Goal: Information Seeking & Learning: Learn about a topic

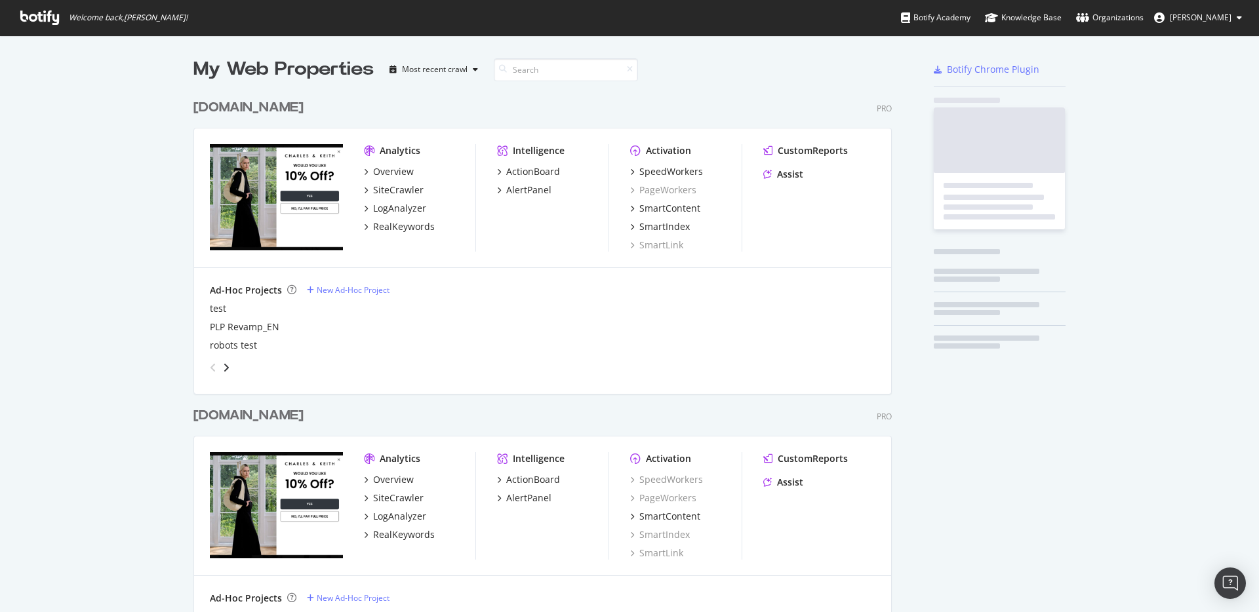
scroll to position [786, 709]
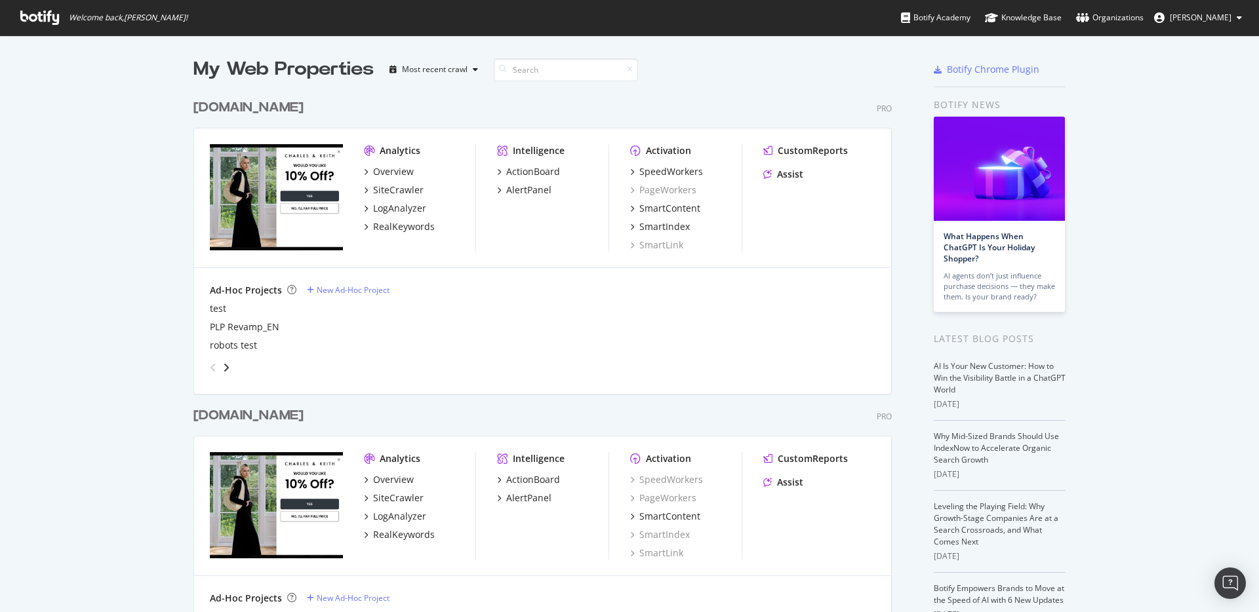
click at [119, 285] on div "My Web Properties Most recent crawl [DOMAIN_NAME] Pro Analytics Overview SiteCr…" at bounding box center [629, 462] width 1259 height 854
click at [407, 226] on div "RealKeywords" at bounding box center [404, 226] width 62 height 13
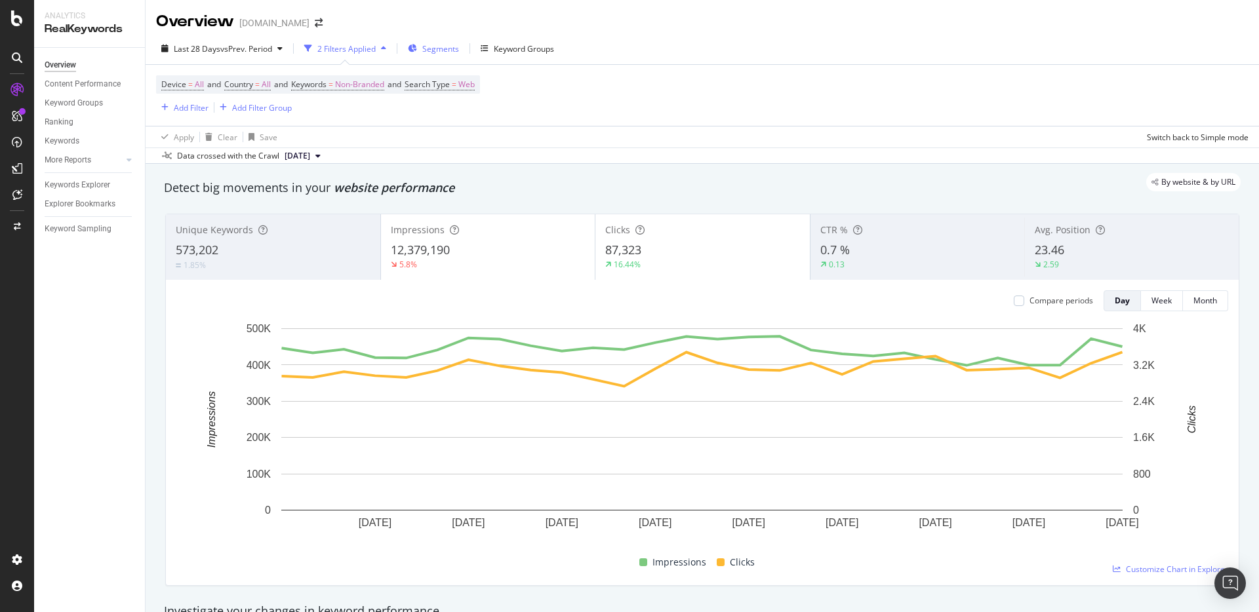
click at [433, 48] on span "Segments" at bounding box center [440, 48] width 37 height 11
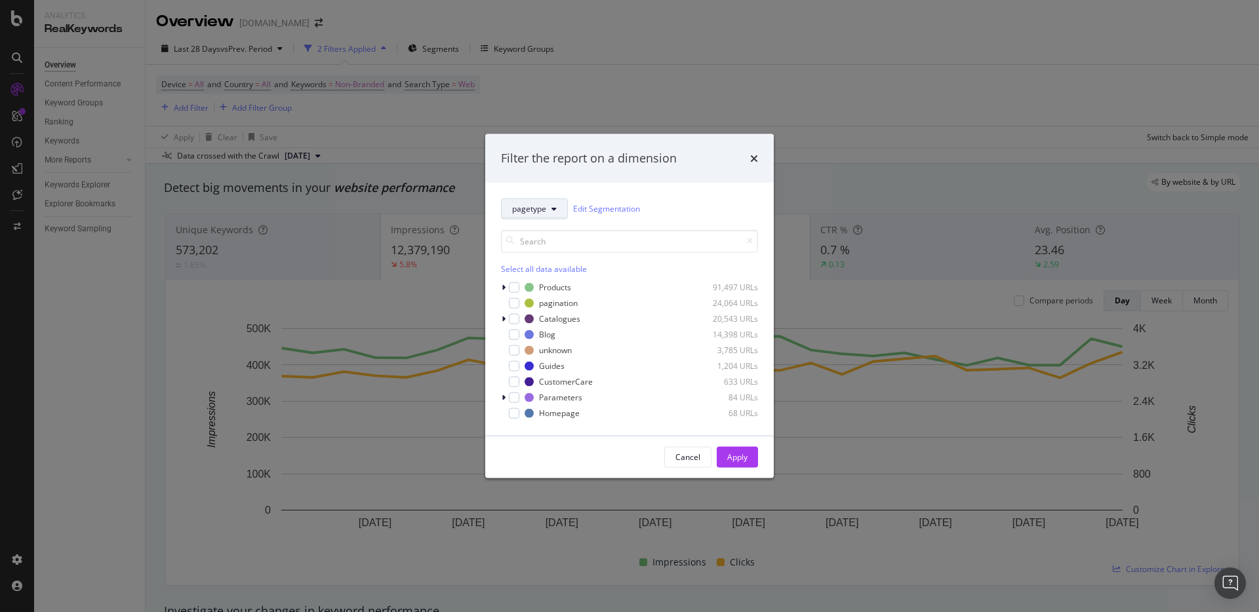
click at [550, 207] on button "pagetype" at bounding box center [534, 208] width 67 height 21
click at [619, 104] on div "Filter the report on a dimension pagetype Edit Segmentation Select all data ava…" at bounding box center [629, 306] width 1259 height 612
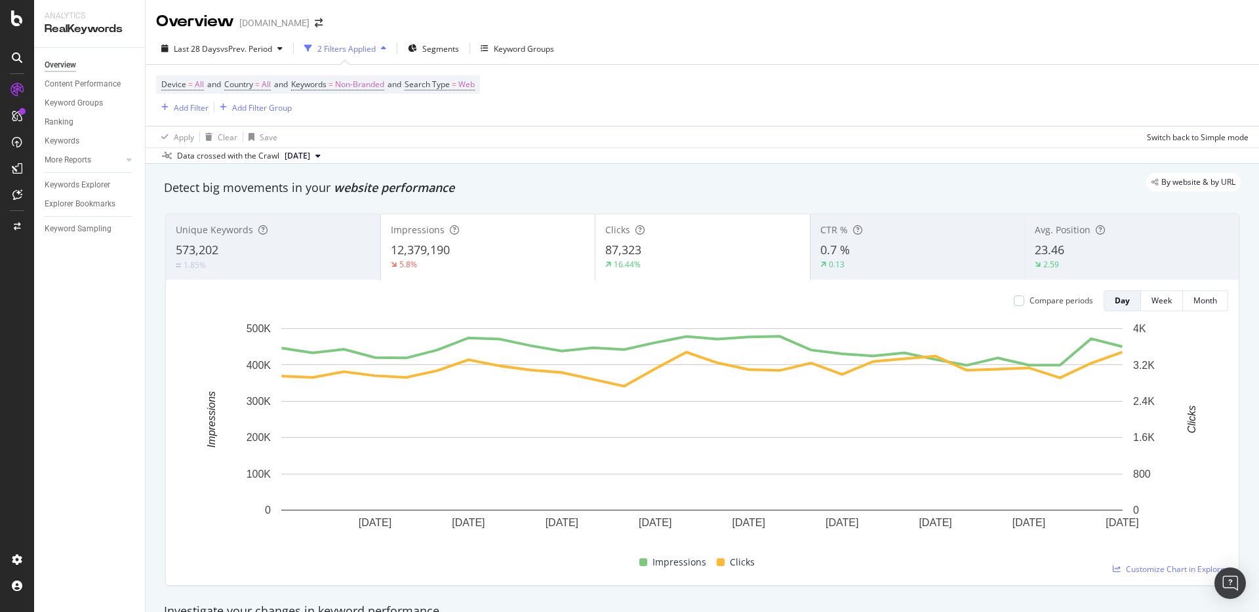
click at [619, 104] on div "Device = All and Country = All and Keywords = Non-Branded and Search Type = Web…" at bounding box center [702, 95] width 1092 height 61
click at [508, 56] on div "Keyword Groups" at bounding box center [517, 49] width 73 height 20
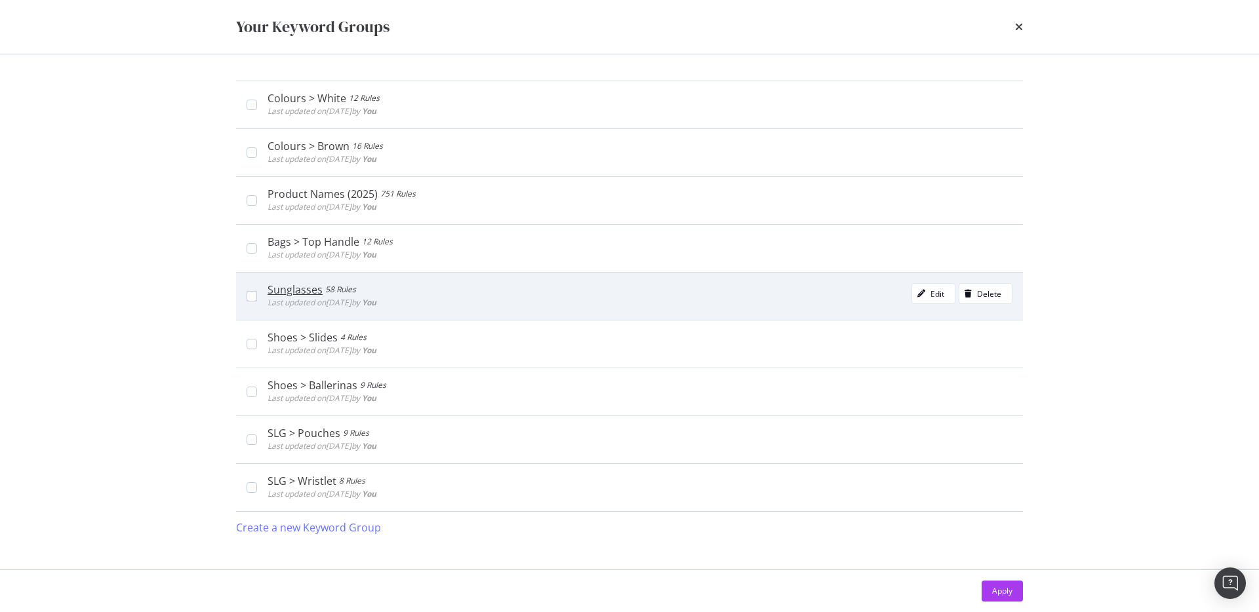
scroll to position [24, 0]
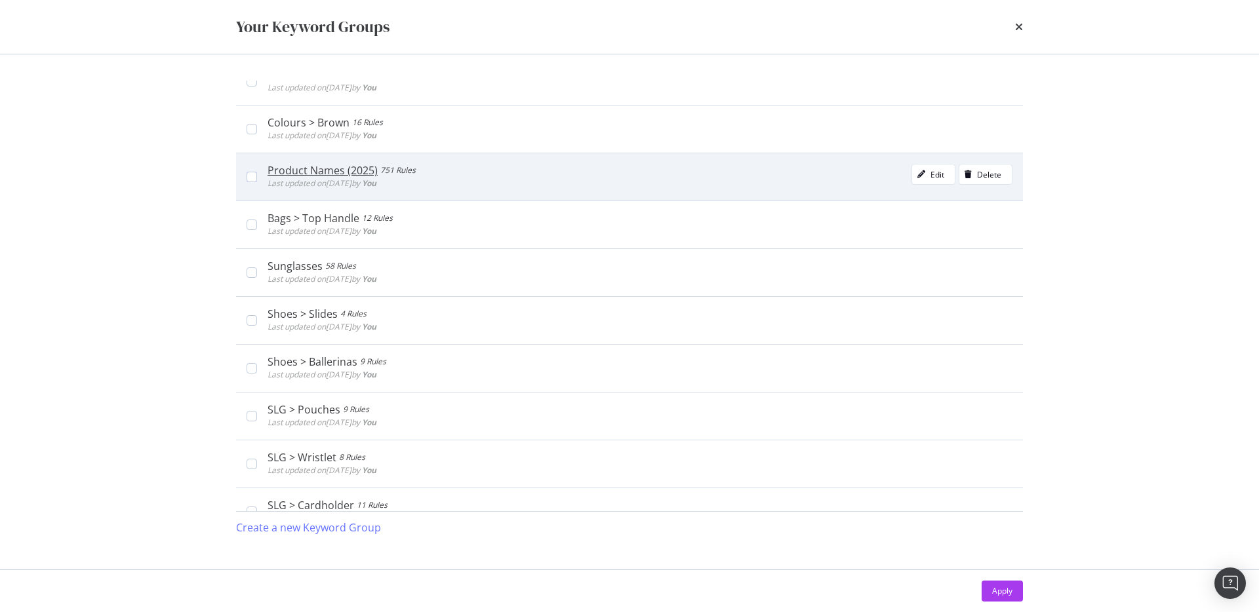
click at [505, 181] on div "Product Names (2025) 751 Rules Last updated on [DATE] by You Edit Delete" at bounding box center [640, 177] width 745 height 26
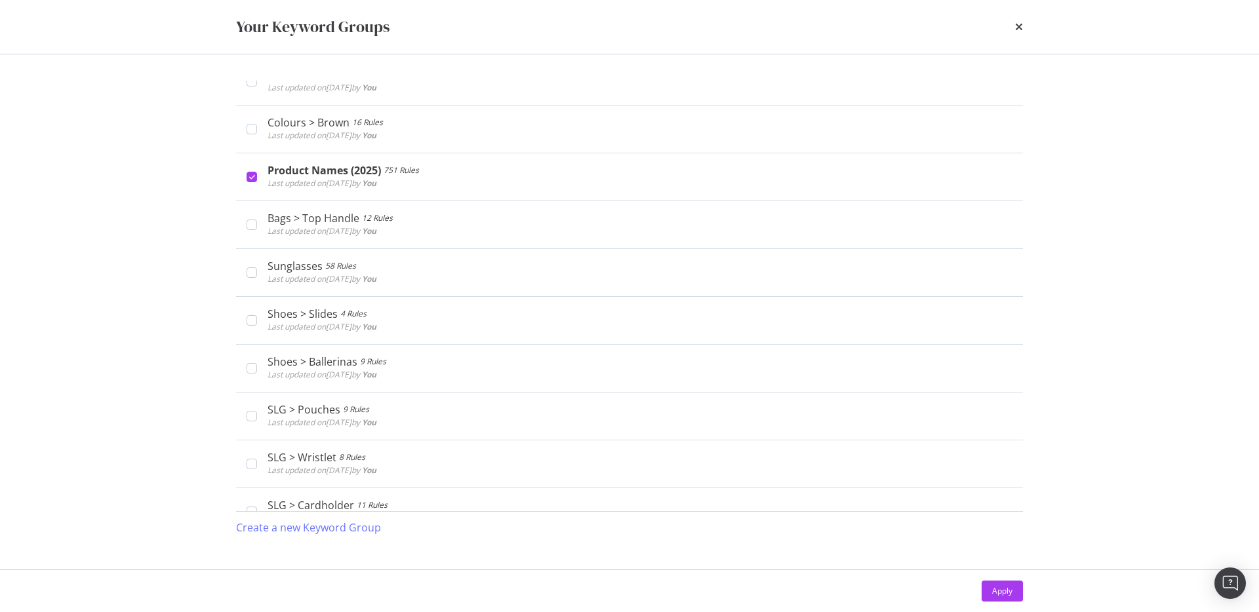
drag, startPoint x: 1004, startPoint y: 600, endPoint x: 995, endPoint y: 596, distance: 10.0
click at [1004, 600] on div "Apply" at bounding box center [1002, 592] width 20 height 20
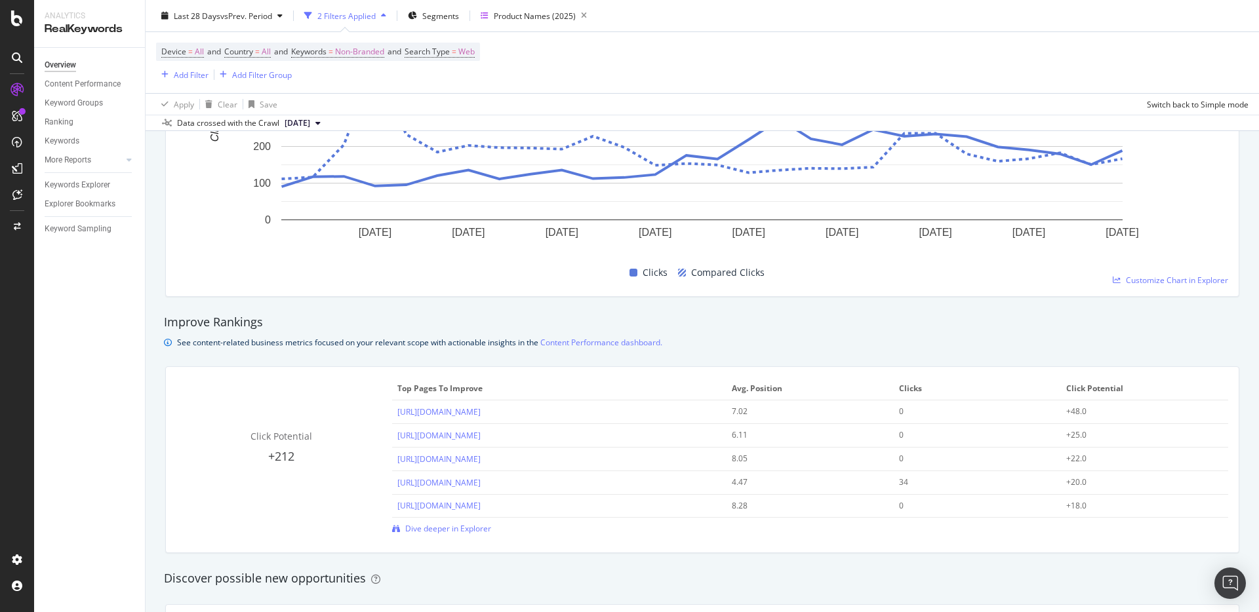
scroll to position [1024, 0]
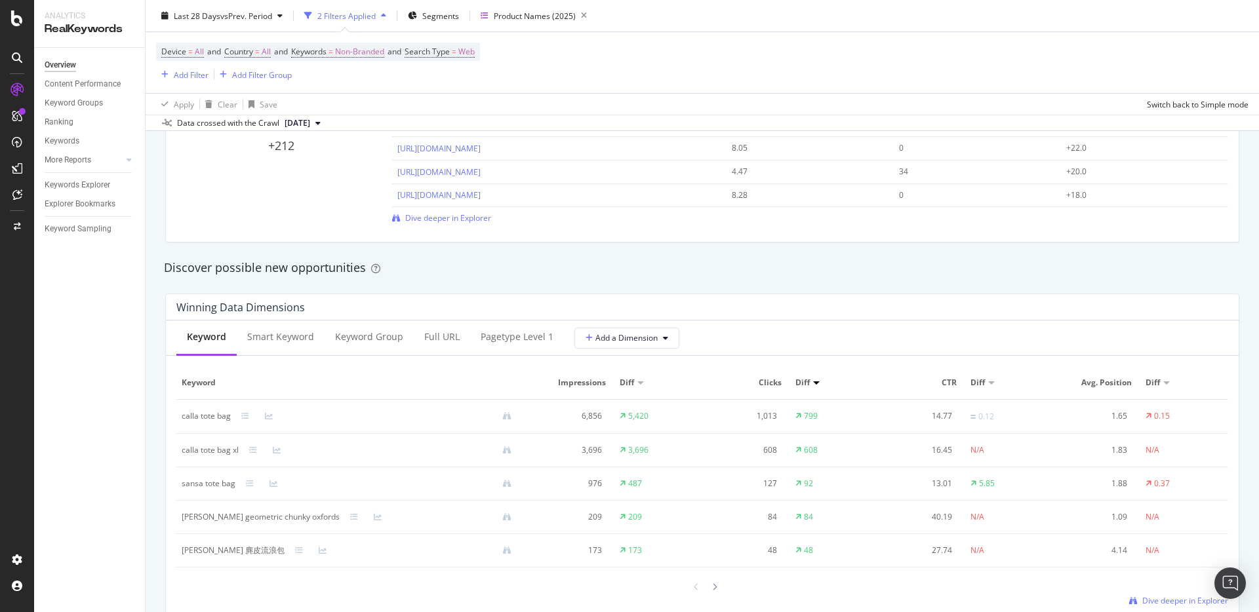
click at [720, 591] on div at bounding box center [702, 587] width 1052 height 18
click at [717, 589] on div at bounding box center [715, 587] width 12 height 18
click at [685, 589] on div at bounding box center [702, 587] width 37 height 18
click at [696, 588] on icon at bounding box center [696, 587] width 5 height 8
click at [84, 465] on div "Overview Content Performance Keyword Groups Ranking Keywords More Reports Count…" at bounding box center [89, 330] width 111 height 565
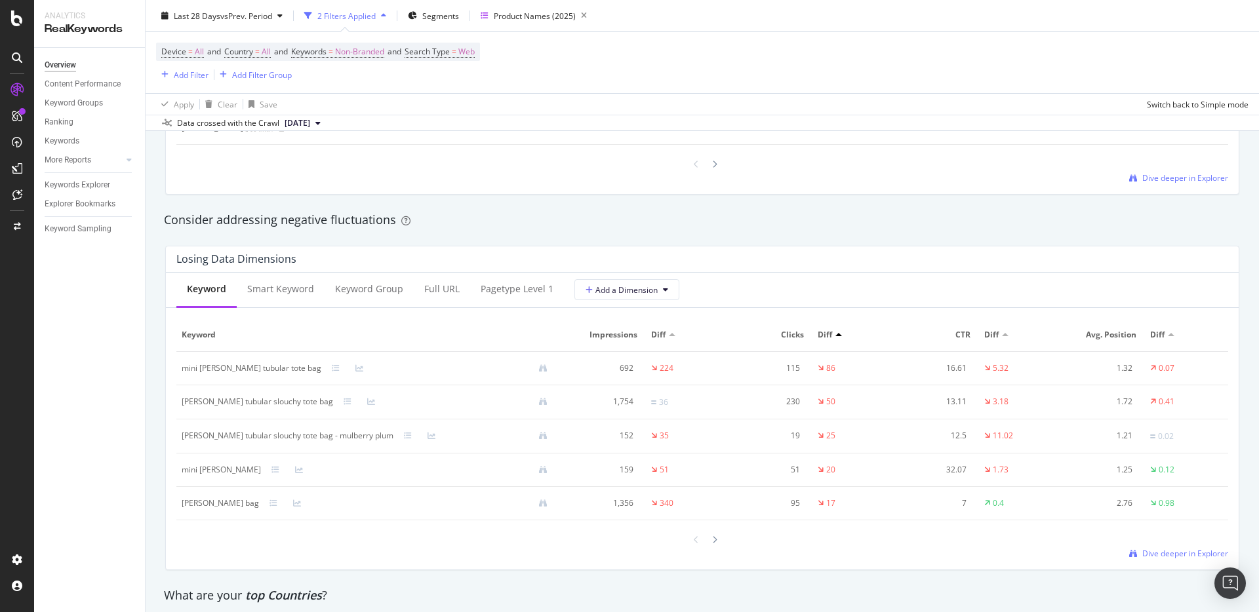
scroll to position [1449, 0]
click at [158, 233] on div "Losing Data Dimensions Keyword Smart Keyword Keyword Group Full URL pagetype Le…" at bounding box center [702, 406] width 1090 height 346
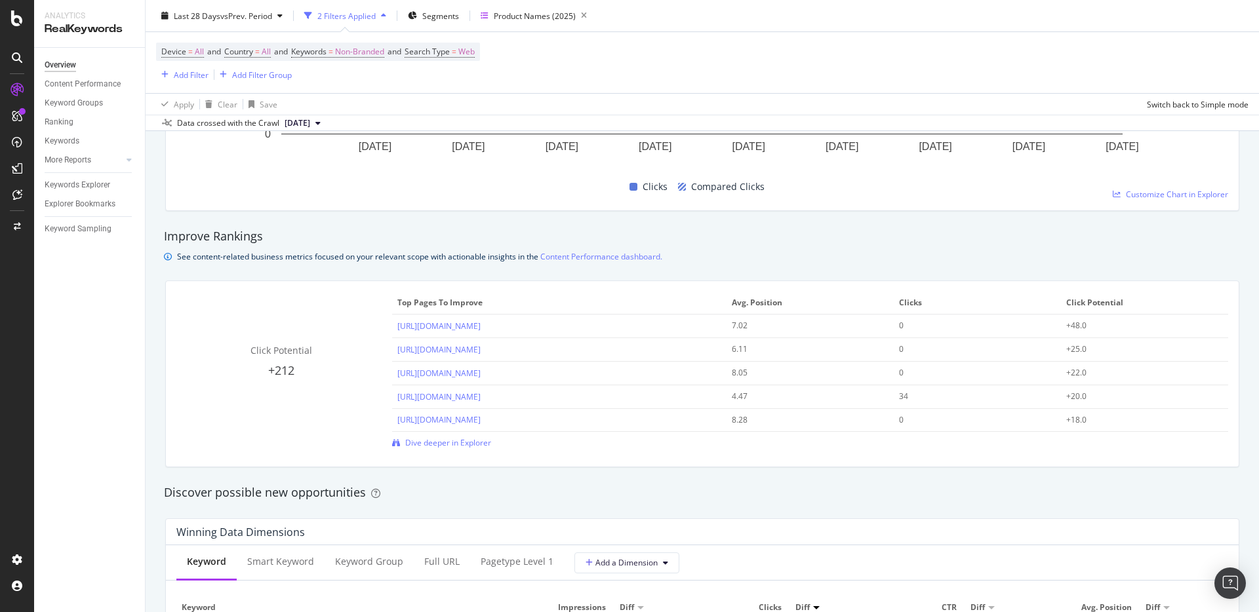
scroll to position [0, 0]
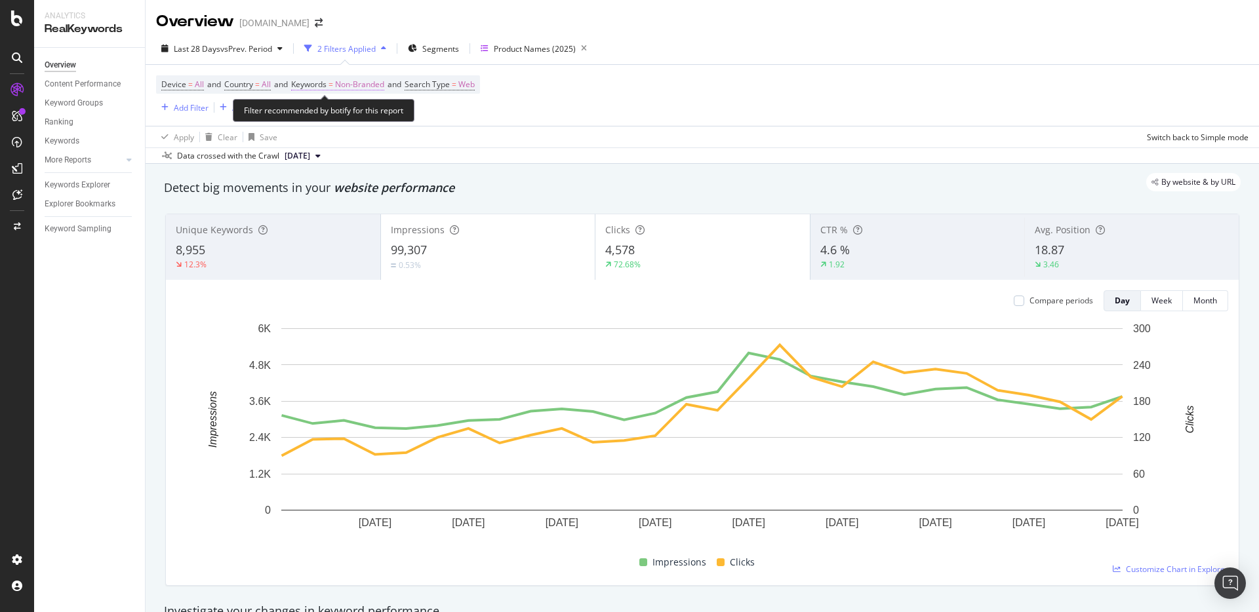
click at [360, 86] on span "Non-Branded" at bounding box center [359, 84] width 49 height 18
click at [340, 112] on span "Non-Branded" at bounding box center [337, 115] width 54 height 11
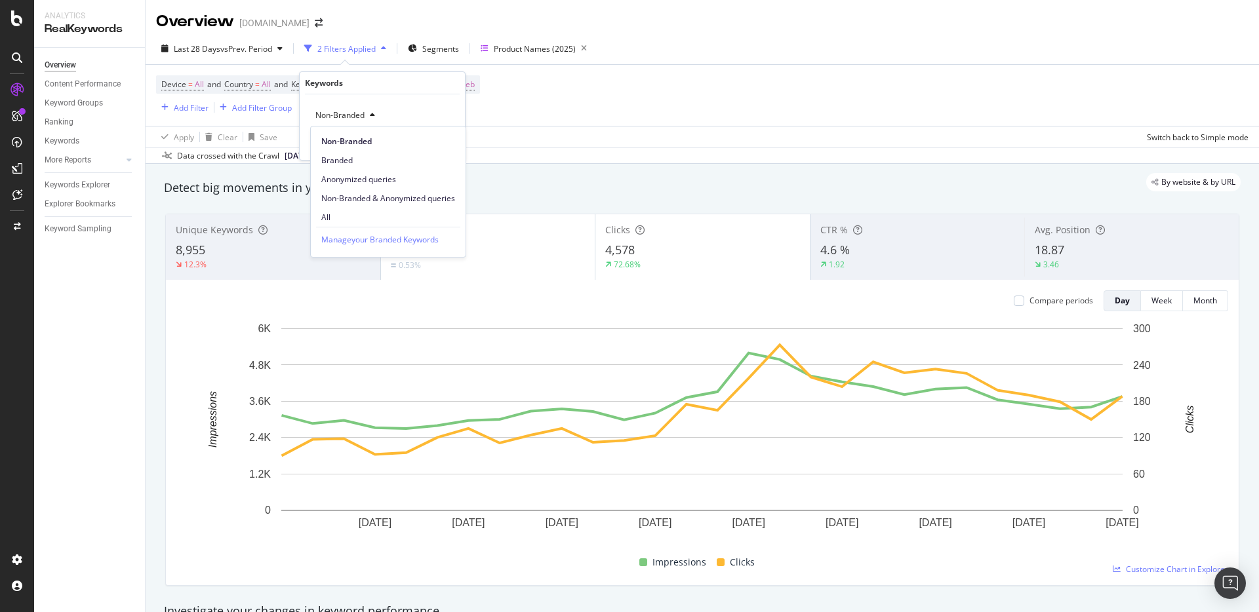
drag, startPoint x: 338, startPoint y: 213, endPoint x: 370, endPoint y: 201, distance: 34.2
click at [338, 213] on span "All" at bounding box center [388, 218] width 134 height 12
drag, startPoint x: 436, startPoint y: 146, endPoint x: 630, endPoint y: 126, distance: 195.1
click at [436, 145] on div "Apply" at bounding box center [444, 143] width 20 height 11
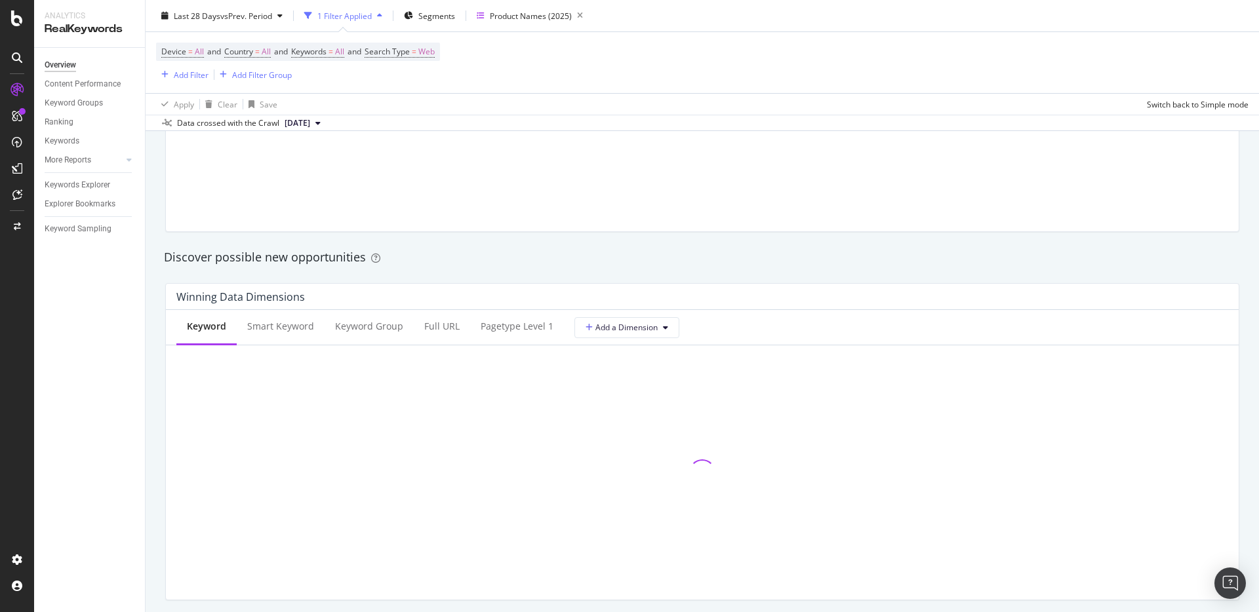
scroll to position [1035, 0]
click at [155, 309] on div "By website & by URL Detect big movements in your website performance Investigat…" at bounding box center [702, 519] width 1113 height 2780
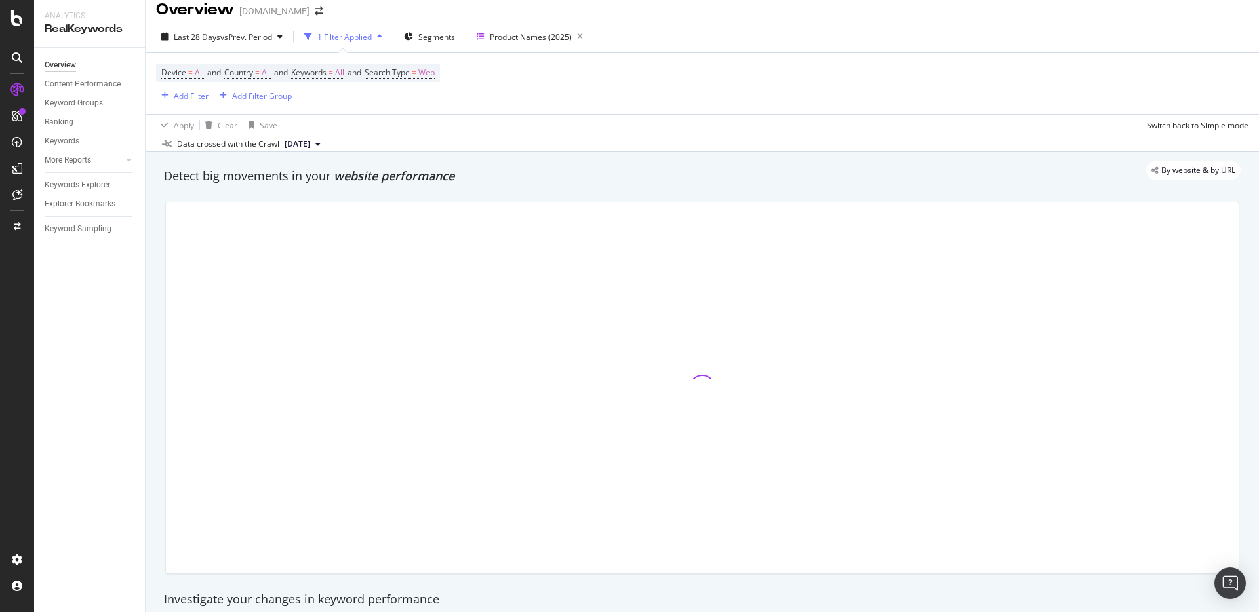
scroll to position [0, 0]
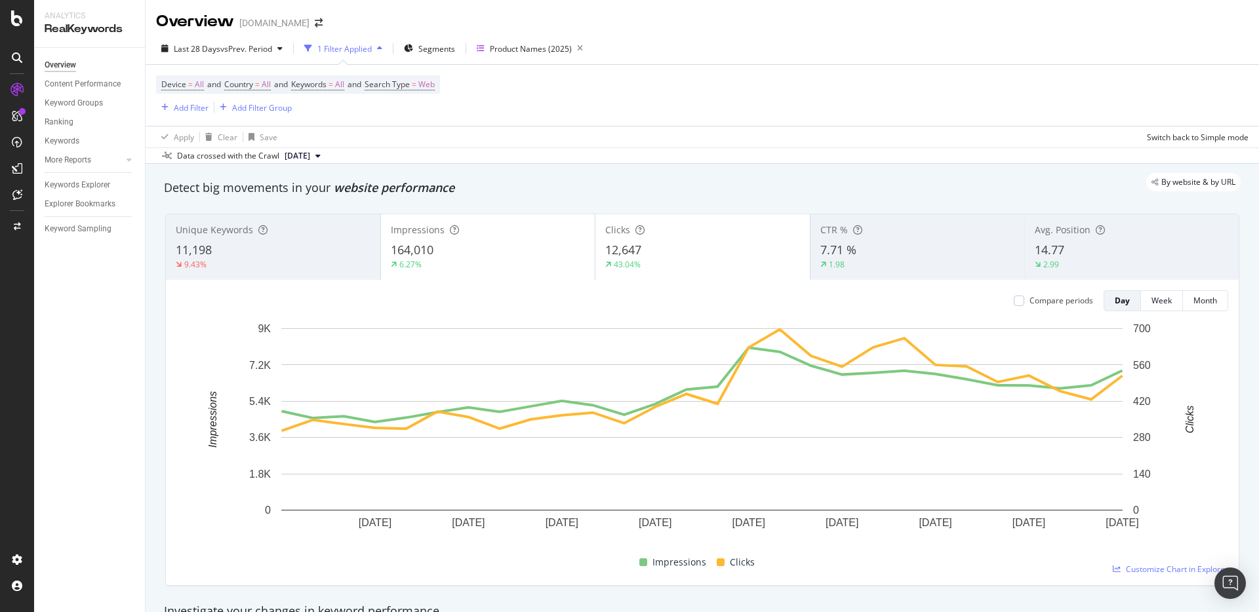
click at [749, 178] on div "By website & by URL" at bounding box center [696, 182] width 1090 height 18
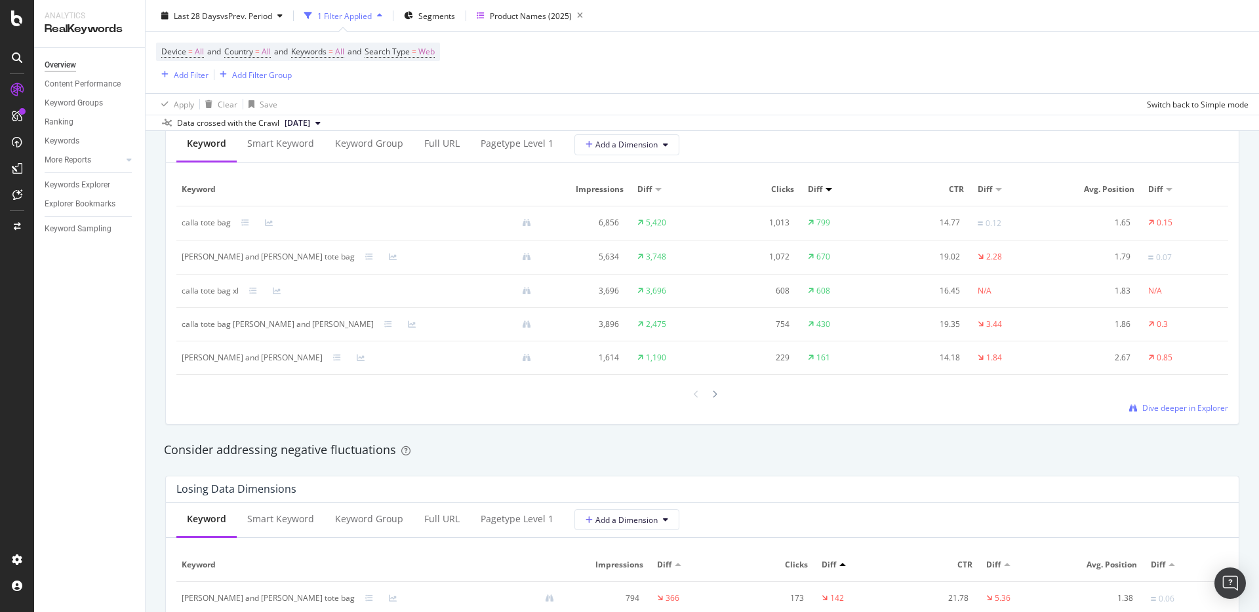
scroll to position [1214, 0]
click at [719, 398] on div at bounding box center [715, 398] width 12 height 18
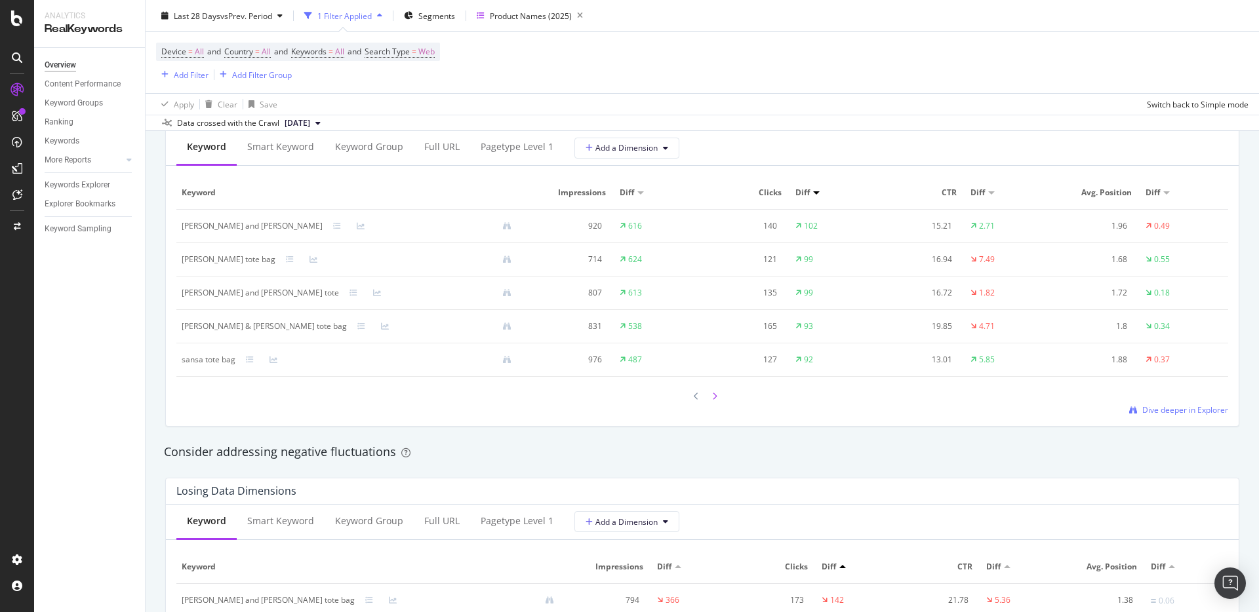
click at [711, 398] on div at bounding box center [715, 397] width 12 height 18
click at [695, 397] on icon at bounding box center [696, 397] width 5 height 8
click at [696, 394] on icon at bounding box center [696, 398] width 5 height 8
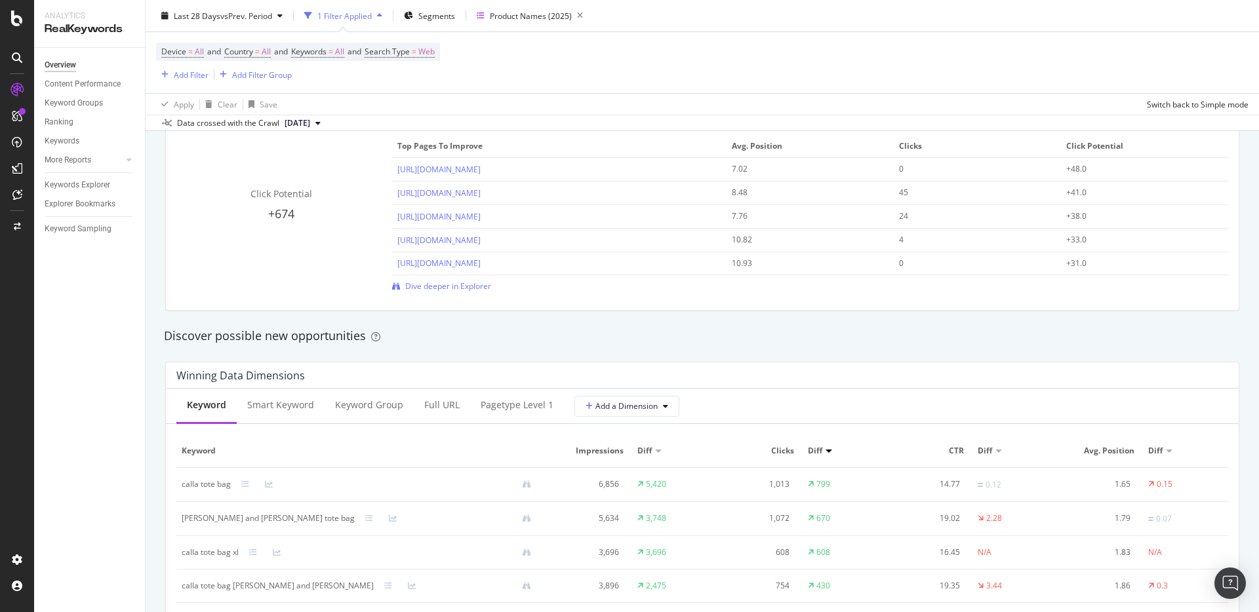
scroll to position [954, 0]
click at [780, 292] on div "Dive deeper in Explorer" at bounding box center [810, 287] width 836 height 11
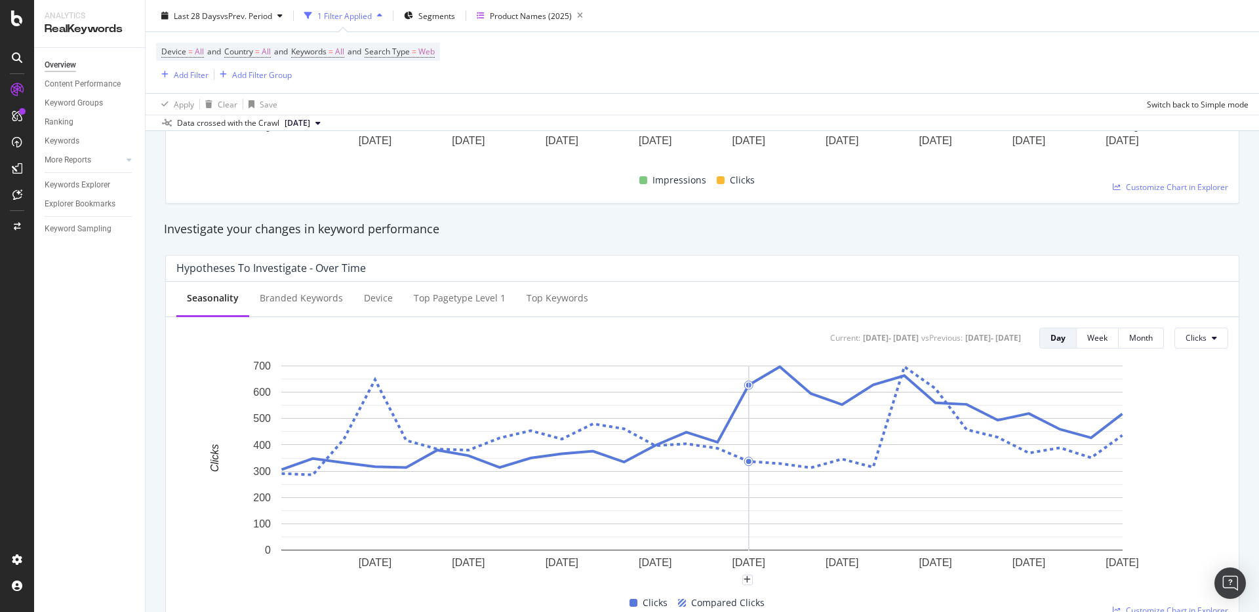
scroll to position [0, 0]
